Goal: Task Accomplishment & Management: Use online tool/utility

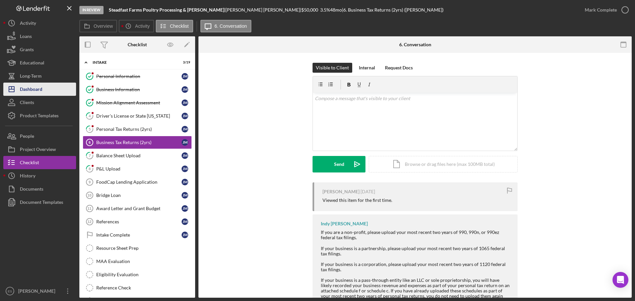
click at [30, 87] on div "Dashboard" at bounding box center [31, 90] width 22 height 15
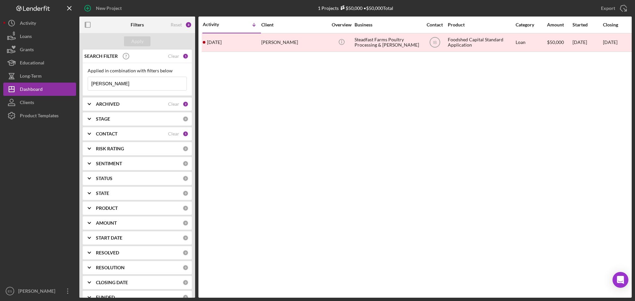
click at [144, 86] on input "[PERSON_NAME]" at bounding box center [137, 83] width 99 height 13
click at [131, 43] on div "Apply" at bounding box center [137, 41] width 12 height 10
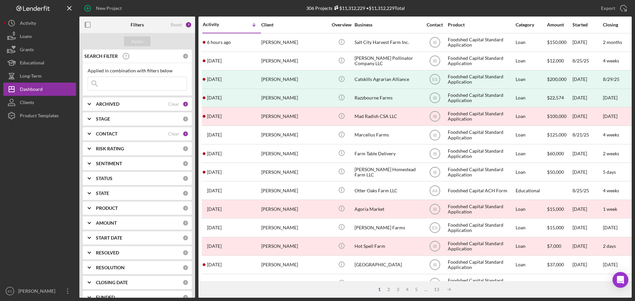
click at [131, 84] on input at bounding box center [137, 83] width 99 height 13
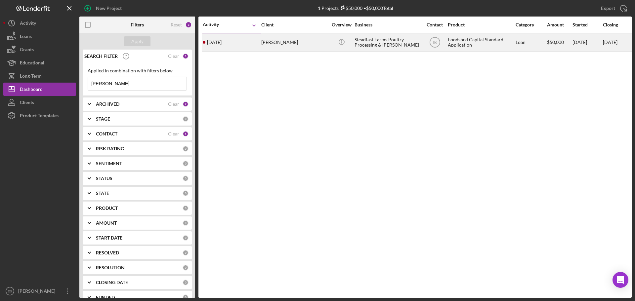
type input "[PERSON_NAME]"
click at [310, 41] on div "[PERSON_NAME]" at bounding box center [294, 43] width 66 height 18
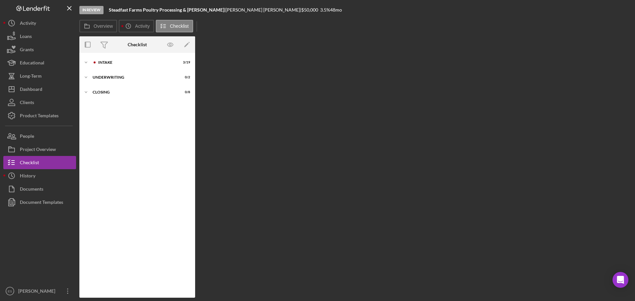
click at [310, 41] on div "Overview Internal Workflow Stage In Review Icon/Dropdown Arrow Archive (can una…" at bounding box center [355, 167] width 552 height 262
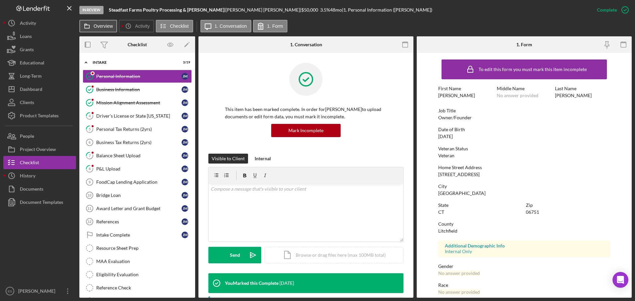
click at [102, 25] on label "Overview" at bounding box center [103, 25] width 19 height 5
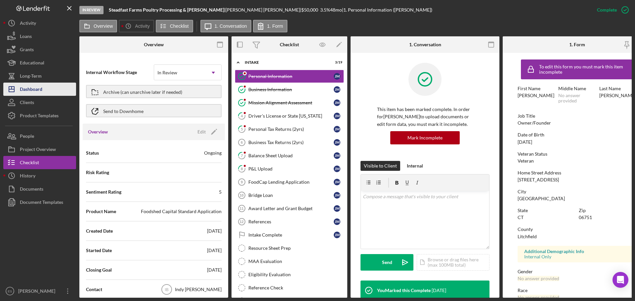
click at [44, 89] on button "Icon/Dashboard Dashboard" at bounding box center [39, 89] width 73 height 13
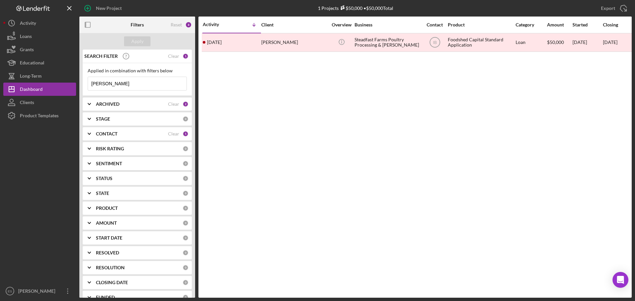
click at [116, 85] on input "[PERSON_NAME]" at bounding box center [137, 83] width 99 height 13
click at [142, 40] on div "Apply" at bounding box center [137, 41] width 12 height 10
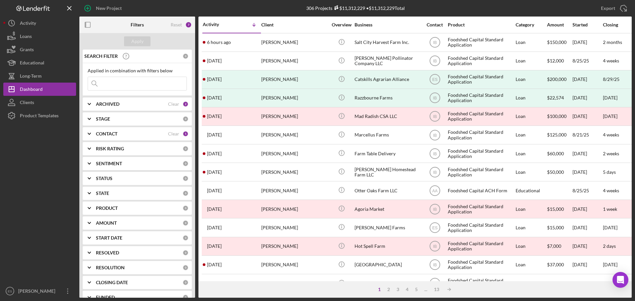
click at [126, 209] on div "PRODUCT" at bounding box center [139, 208] width 87 height 5
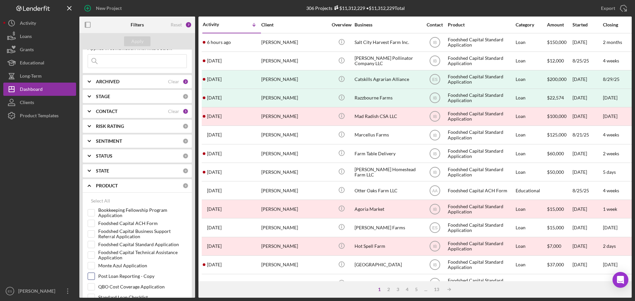
scroll to position [66, 0]
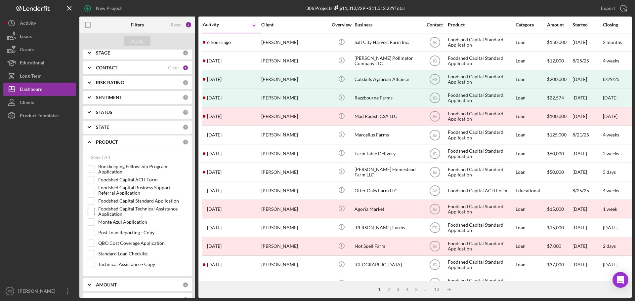
click at [92, 214] on input "Foodshed Capital Technical Assistance Application" at bounding box center [91, 211] width 7 height 7
click at [139, 39] on div "Apply" at bounding box center [137, 41] width 12 height 10
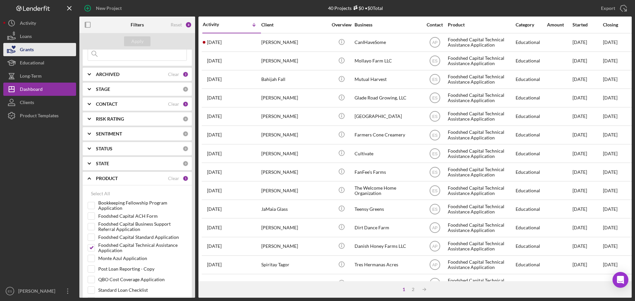
scroll to position [0, 0]
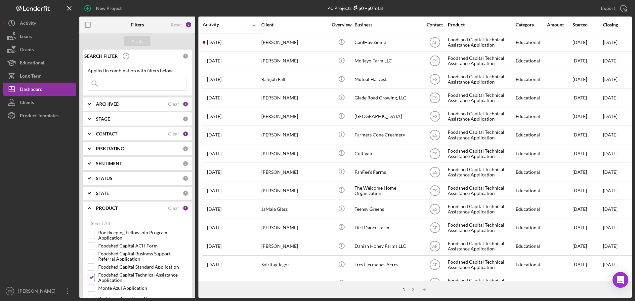
click at [90, 280] on input "Foodshed Capital Technical Assistance Application" at bounding box center [91, 277] width 7 height 7
checkbox input "false"
click at [136, 43] on div "Apply" at bounding box center [137, 41] width 12 height 10
